Goal: Task Accomplishment & Management: Manage account settings

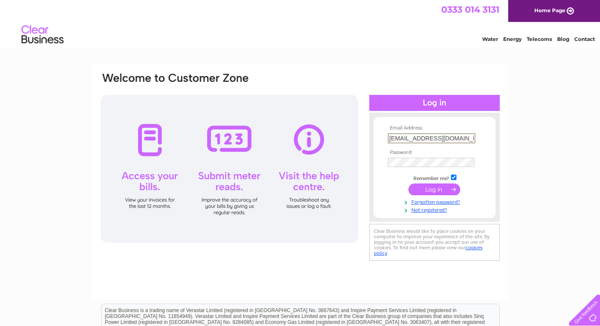
click at [416, 138] on input "phil.dalestorth@icloud.com" at bounding box center [432, 138] width 88 height 10
type input "white-horsehotel65@outlook.com"
click at [432, 186] on input "submit" at bounding box center [435, 188] width 52 height 12
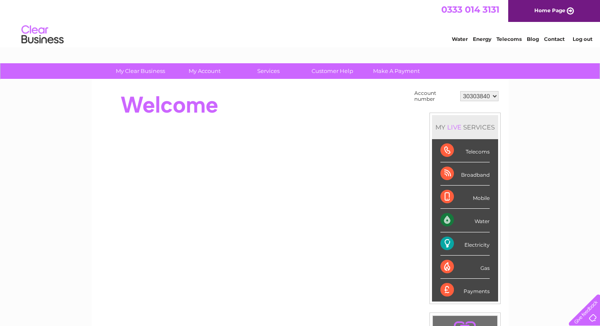
click at [584, 37] on link "Log out" at bounding box center [583, 39] width 20 height 6
